Goal: Navigation & Orientation: Find specific page/section

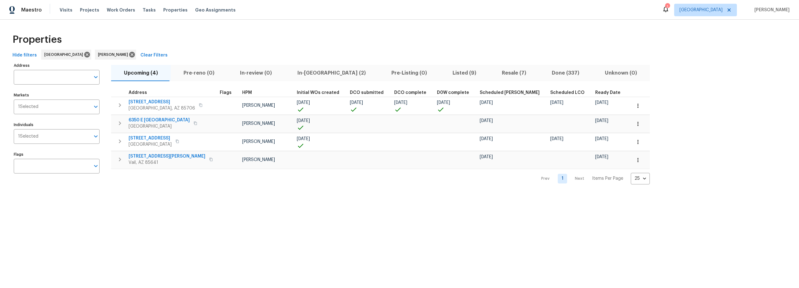
click at [304, 72] on span "In-reno (2)" at bounding box center [331, 73] width 86 height 9
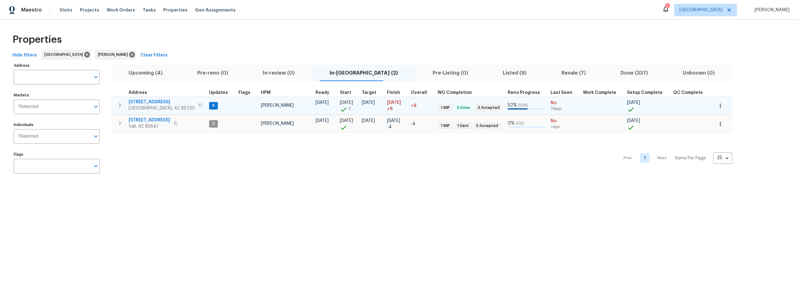
click at [119, 104] on icon "button" at bounding box center [119, 104] width 7 height 7
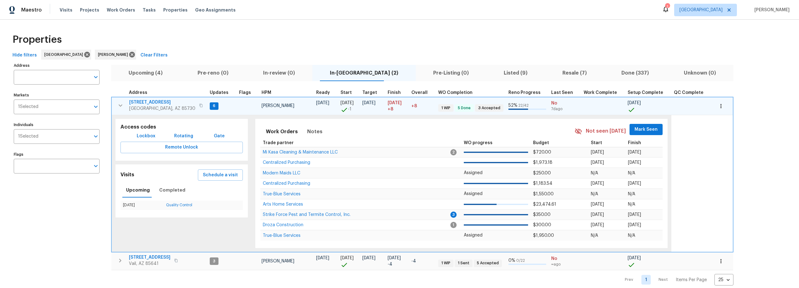
click at [147, 134] on span "Lockbox" at bounding box center [146, 136] width 19 height 8
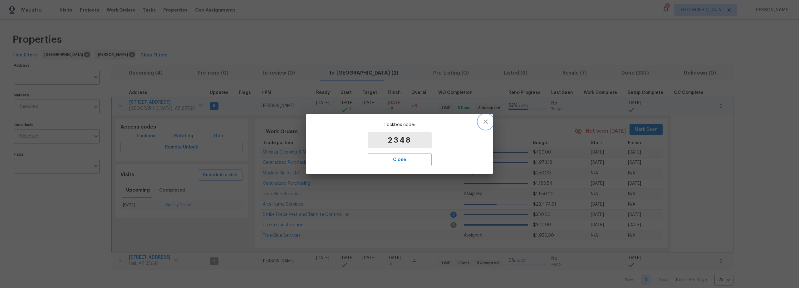
click at [484, 120] on icon "button" at bounding box center [485, 121] width 4 height 4
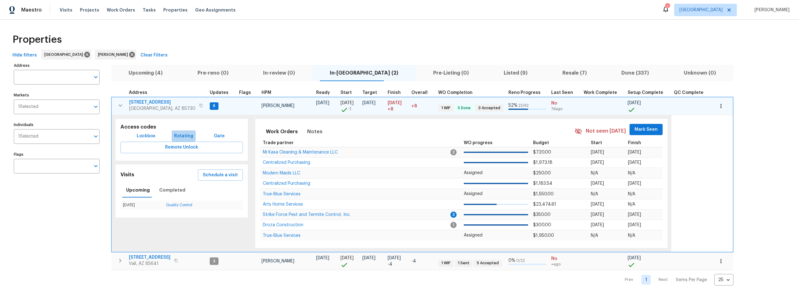
click at [178, 134] on span "Rotating" at bounding box center [183, 136] width 19 height 8
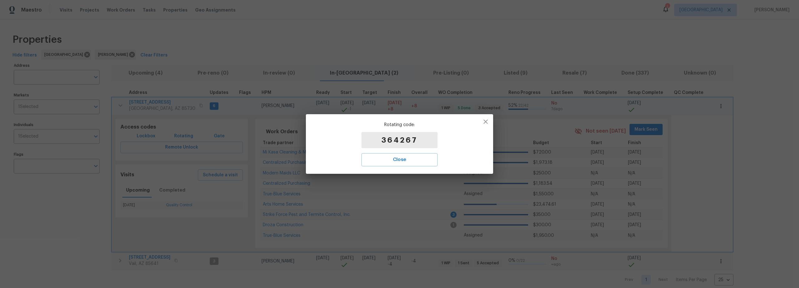
click at [487, 119] on icon "button" at bounding box center [485, 121] width 7 height 7
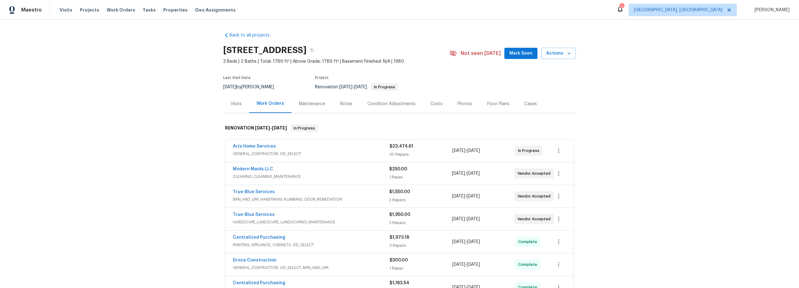
scroll to position [91, 0]
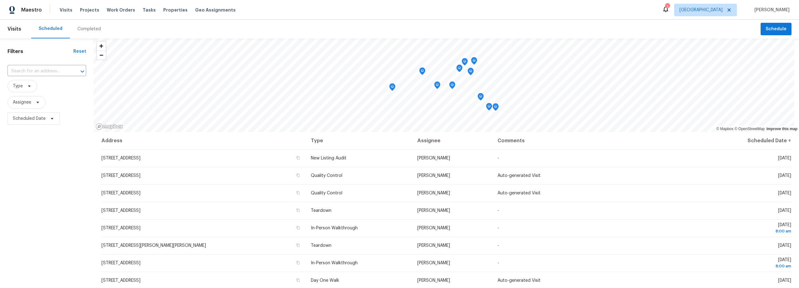
scroll to position [5, 0]
